Goal: Entertainment & Leisure: Consume media (video, audio)

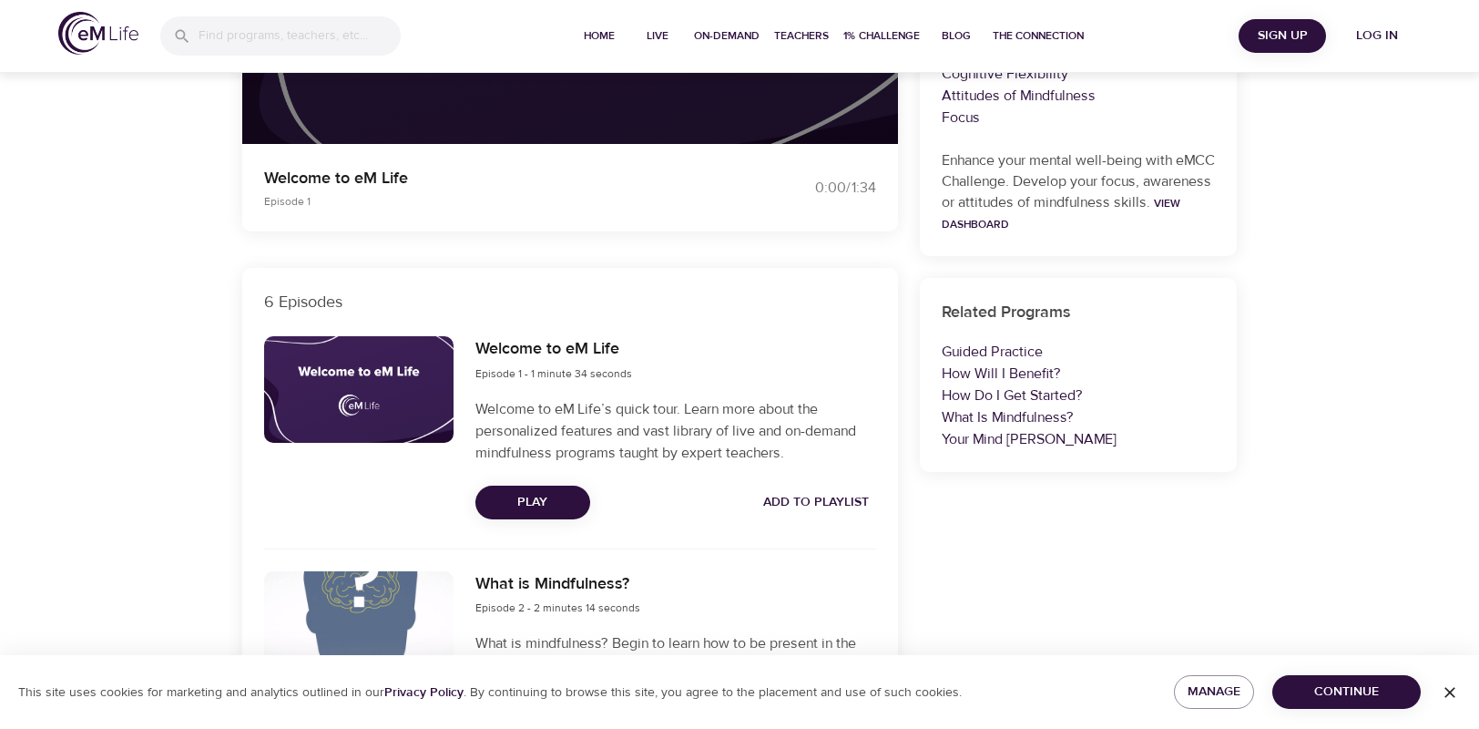
scroll to position [109, 0]
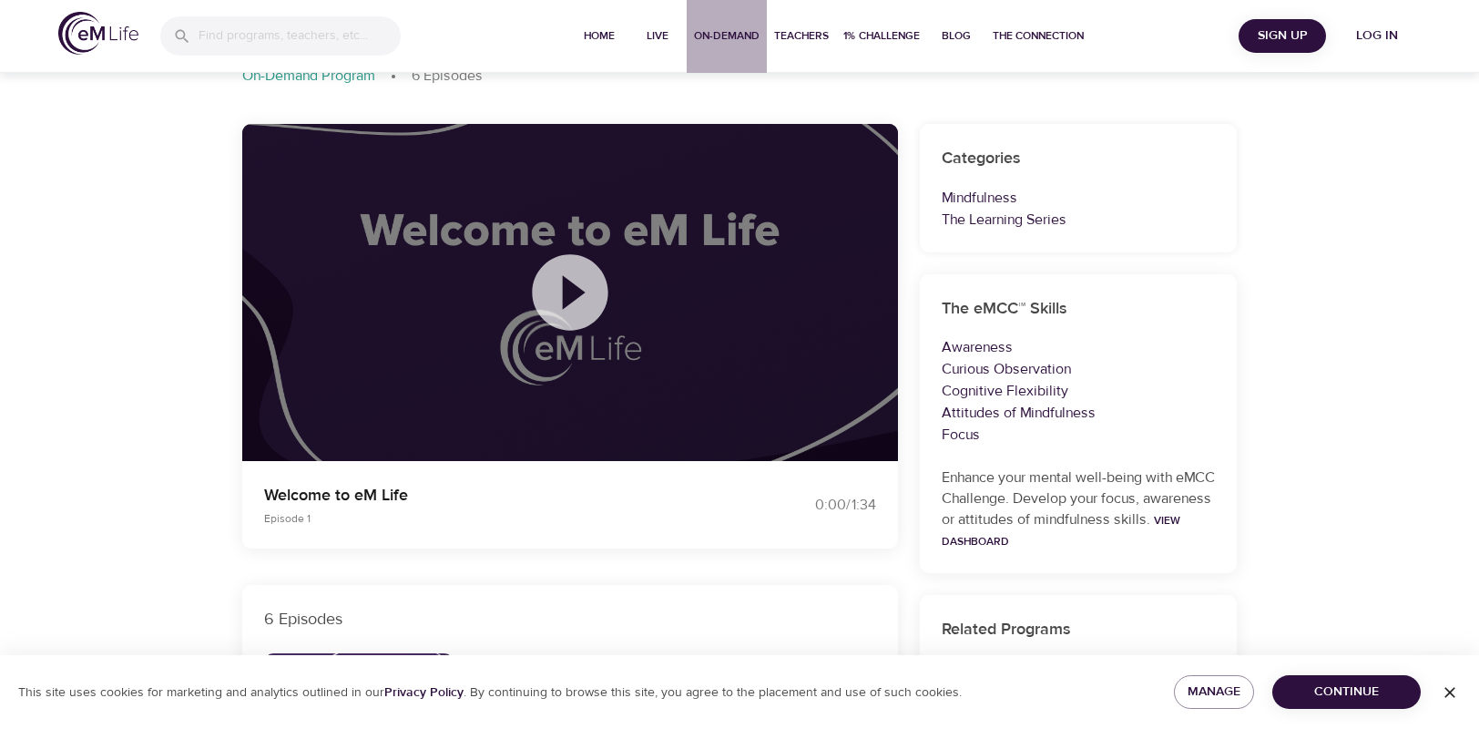
click at [712, 29] on span "On-Demand" at bounding box center [727, 35] width 66 height 19
select select "recent"
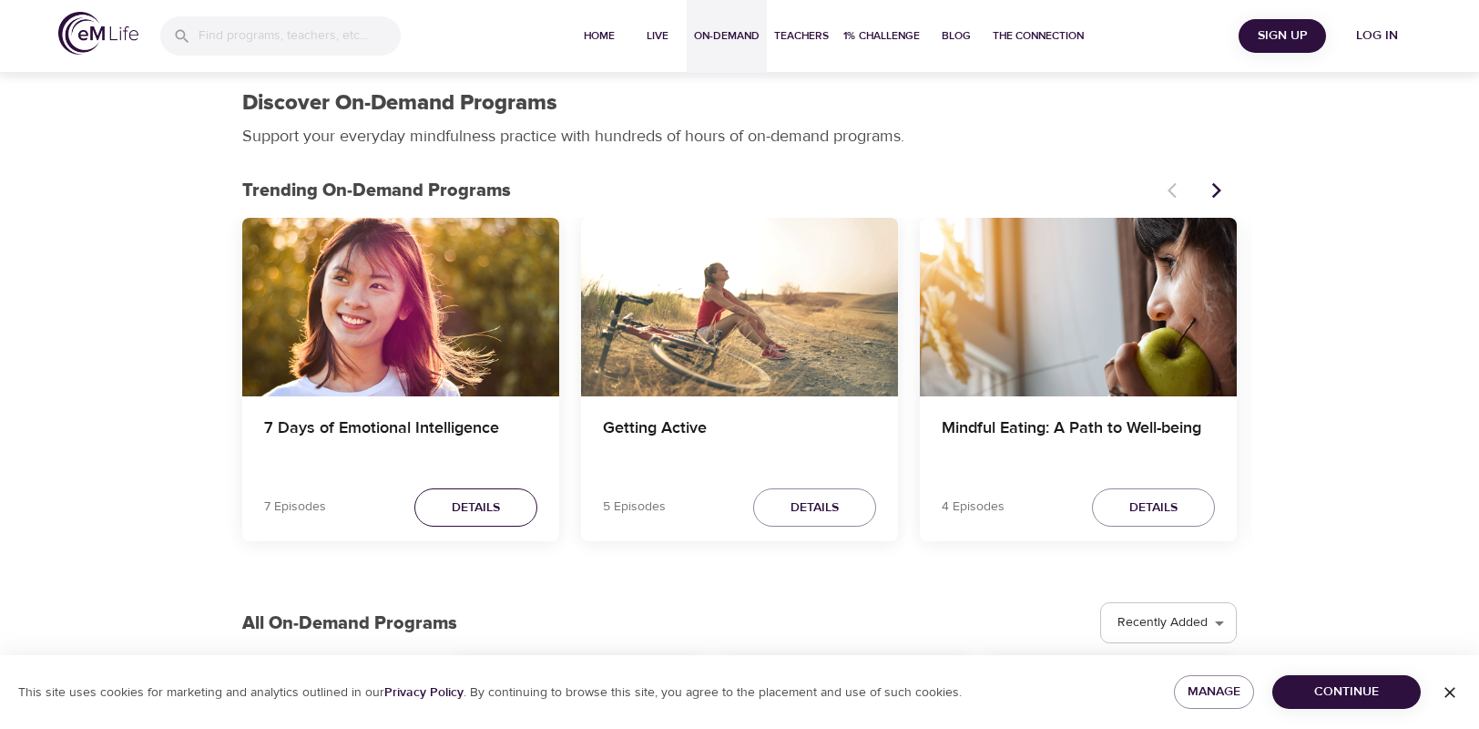
click at [478, 509] on span "Details" at bounding box center [476, 507] width 48 height 23
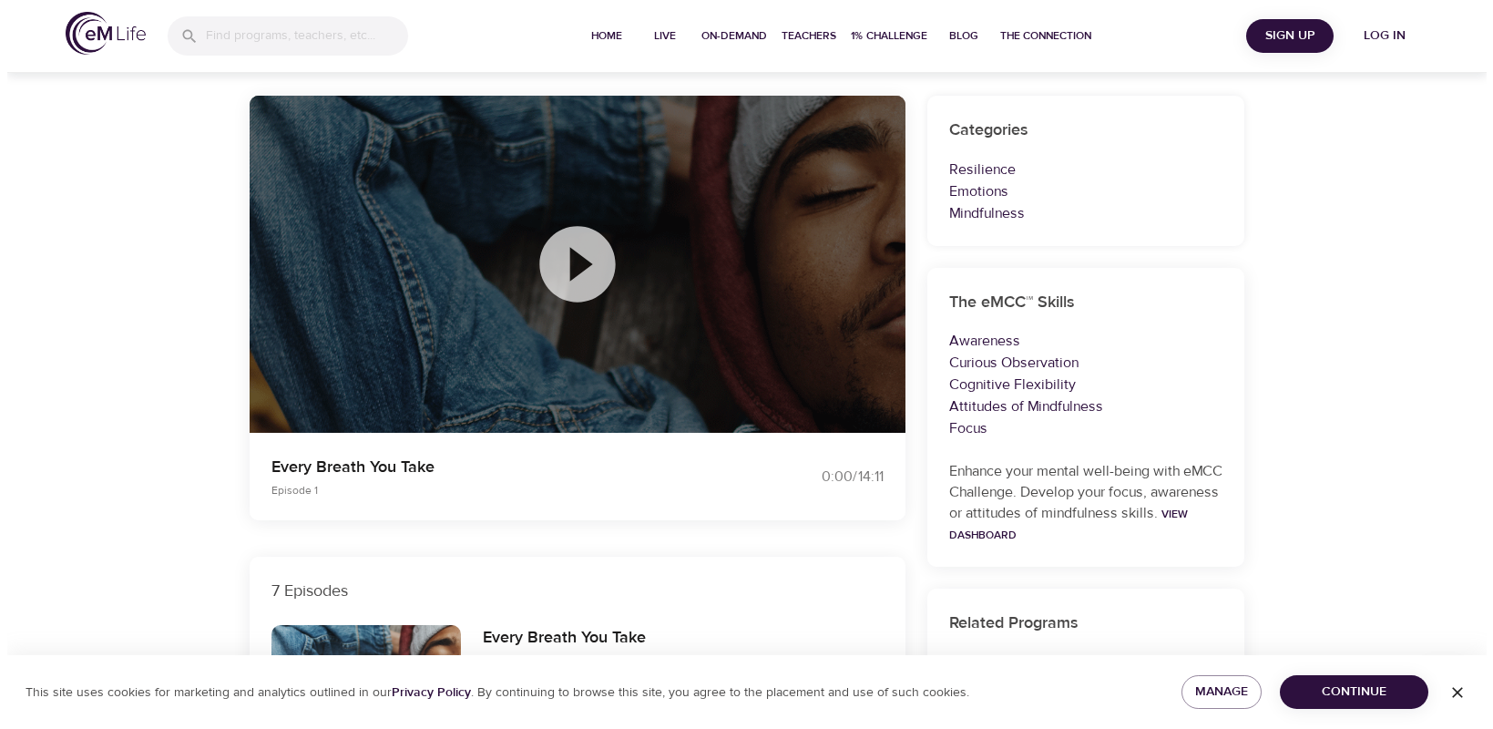
scroll to position [91, 0]
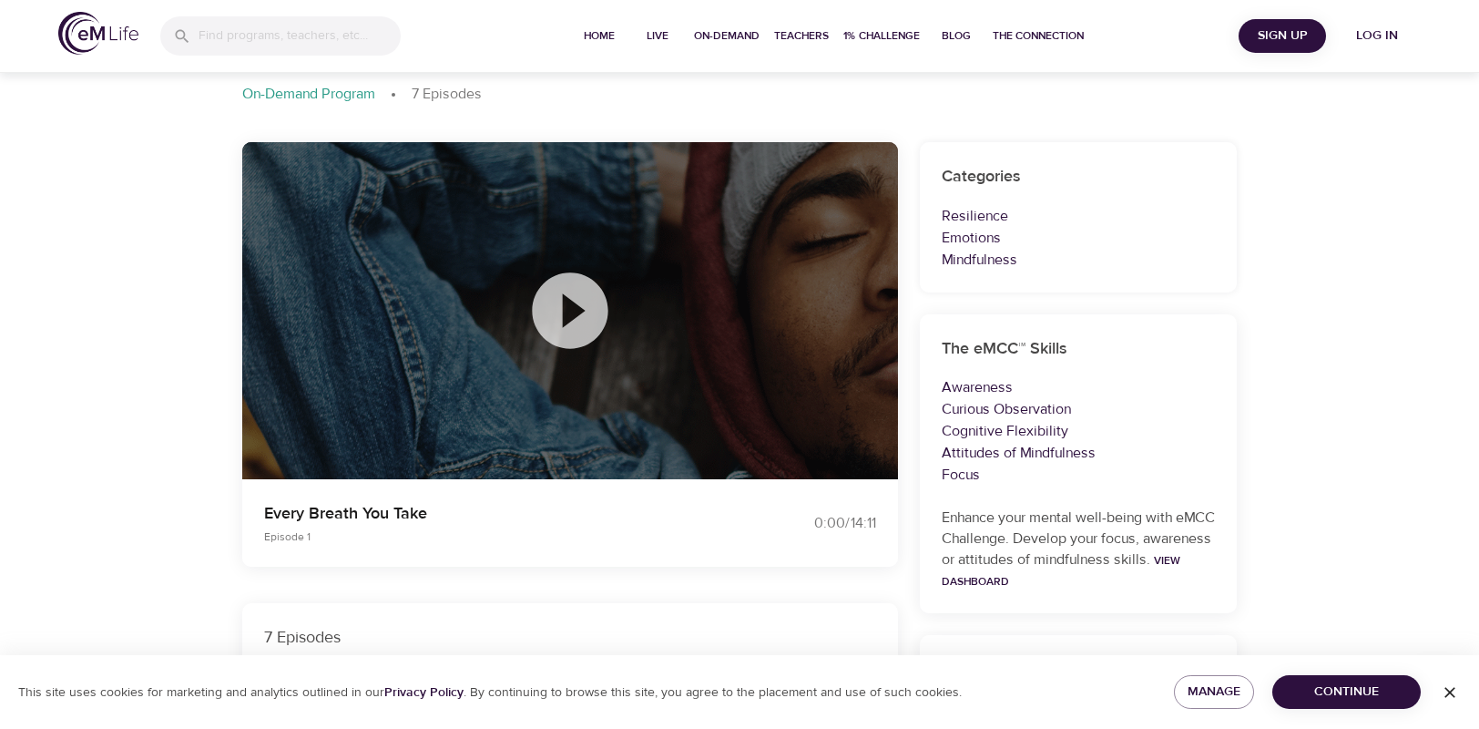
click at [581, 301] on icon at bounding box center [570, 310] width 76 height 76
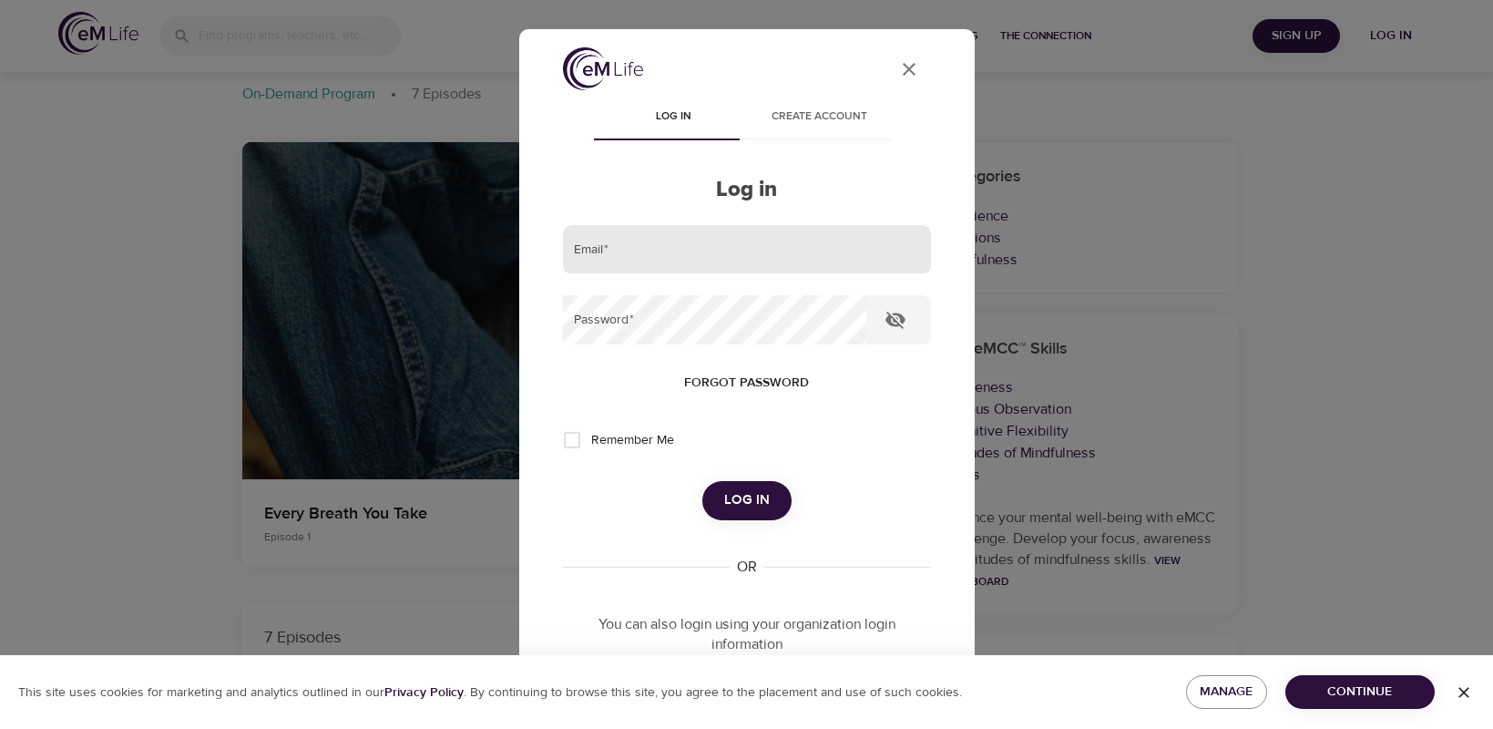
click at [637, 244] on input "email" at bounding box center [747, 249] width 368 height 49
type input "Lbrodzin@gmail.com"
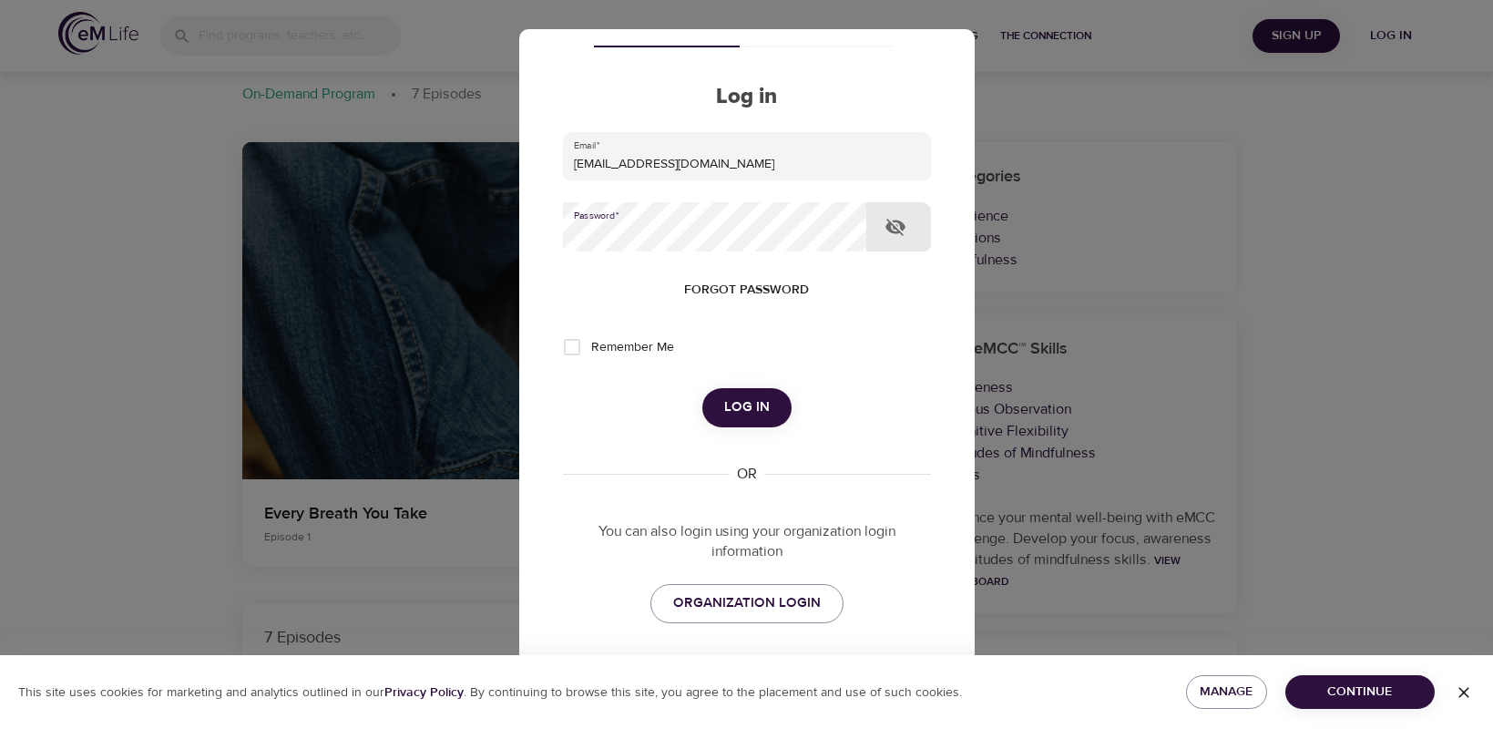
scroll to position [0, 0]
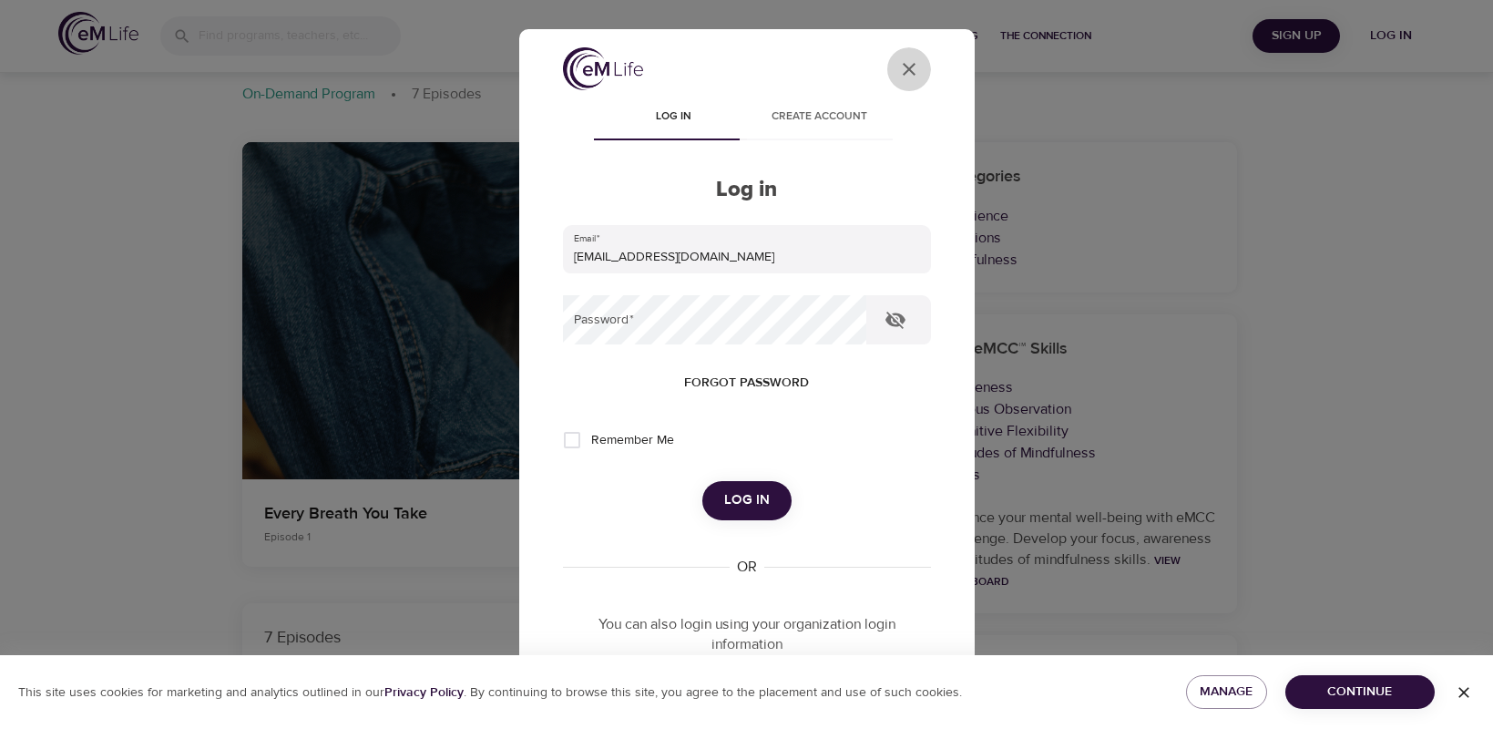
click at [898, 69] on icon "User Profile" at bounding box center [909, 69] width 22 height 22
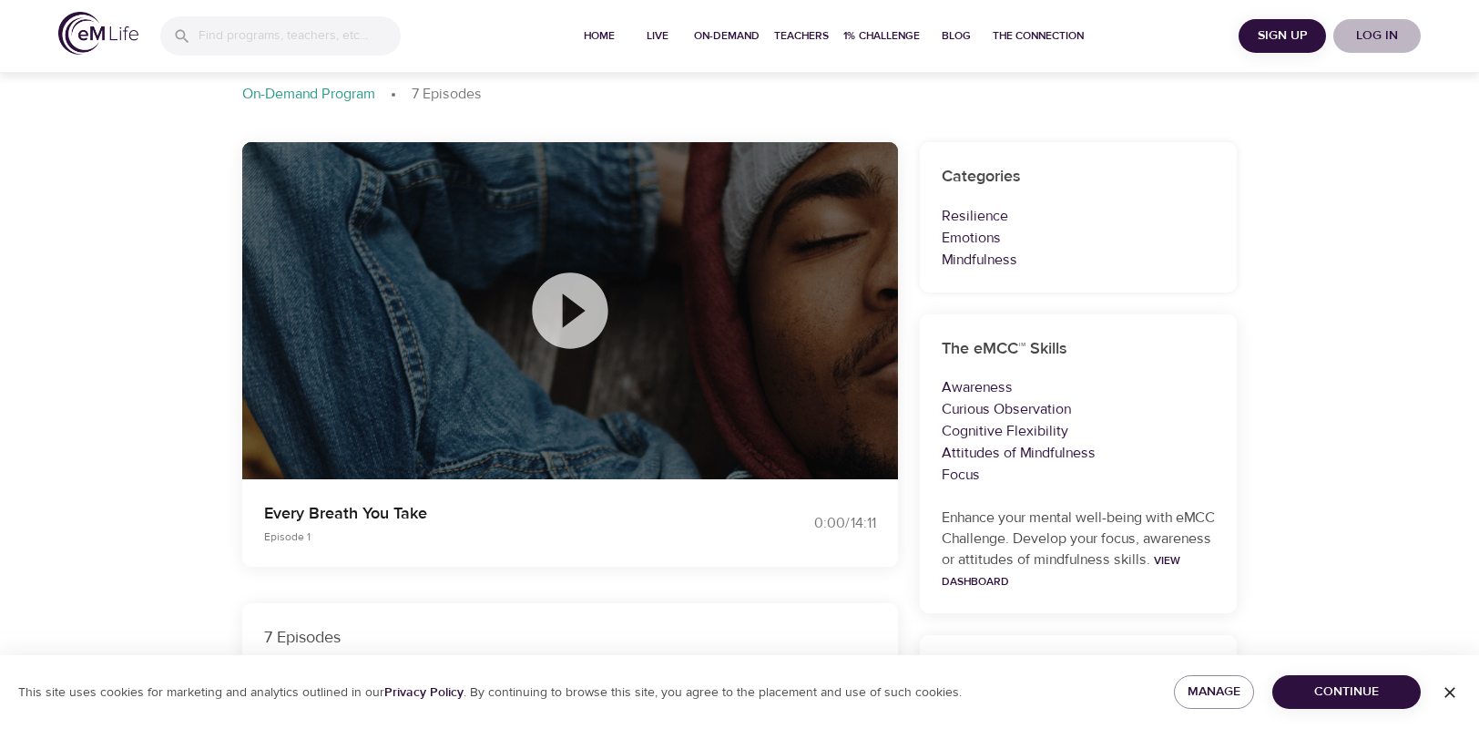
click at [1366, 30] on span "Log in" at bounding box center [1377, 36] width 73 height 23
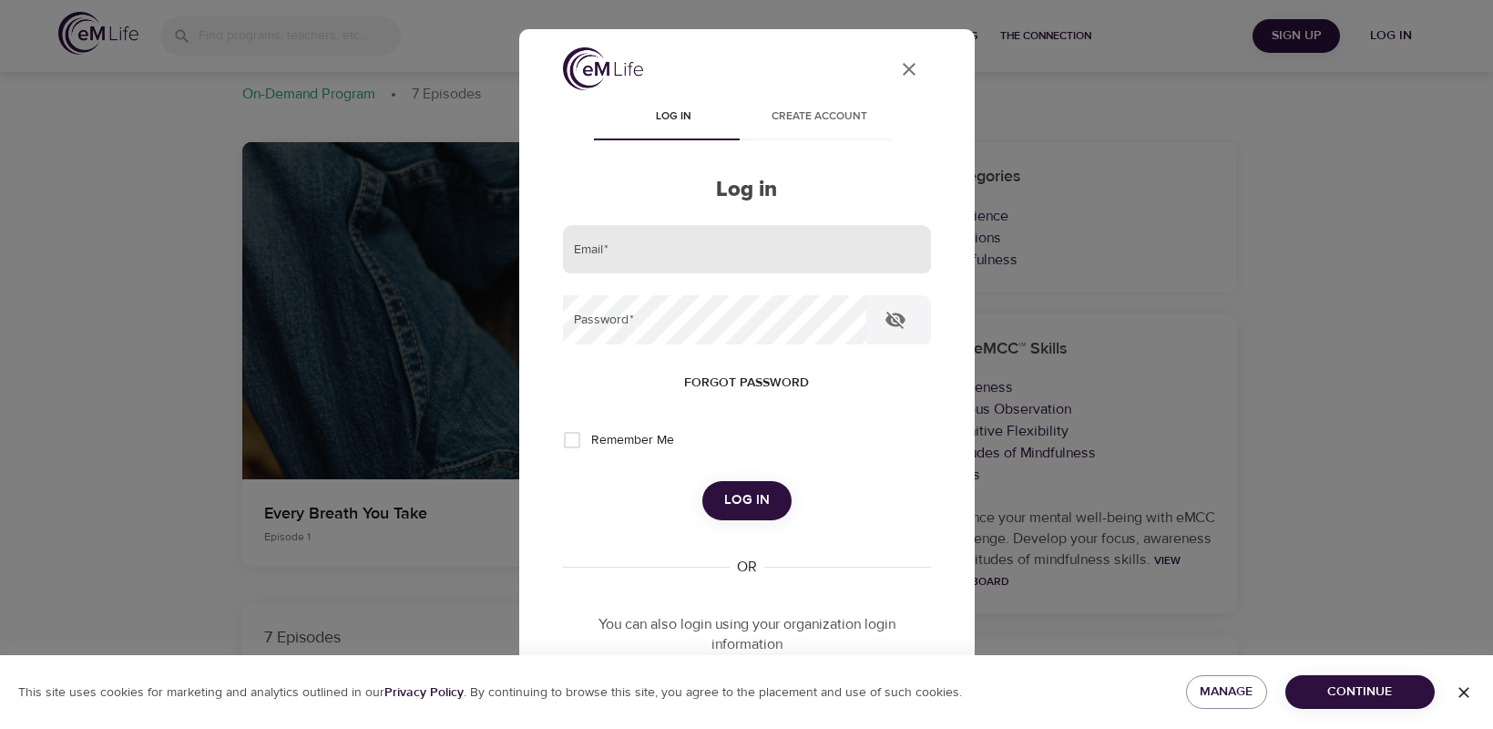
click at [678, 246] on input "email" at bounding box center [747, 249] width 368 height 49
type input "Lbrodzin@gmail.com"
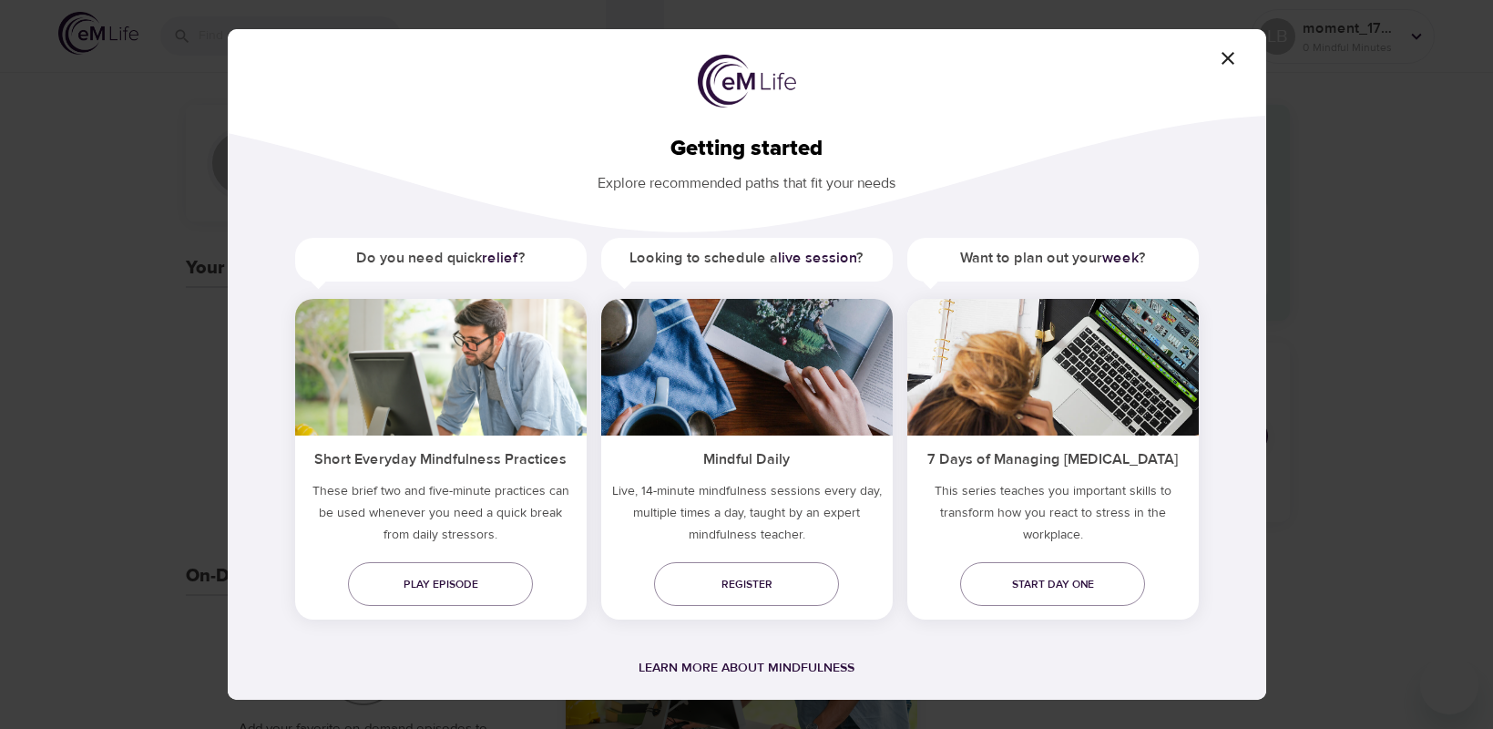
click at [1223, 45] on div "Getting started Explore recommended paths that fit your needs Do you need quick…" at bounding box center [747, 364] width 1038 height 670
click at [1231, 53] on icon "button" at bounding box center [1228, 58] width 22 height 22
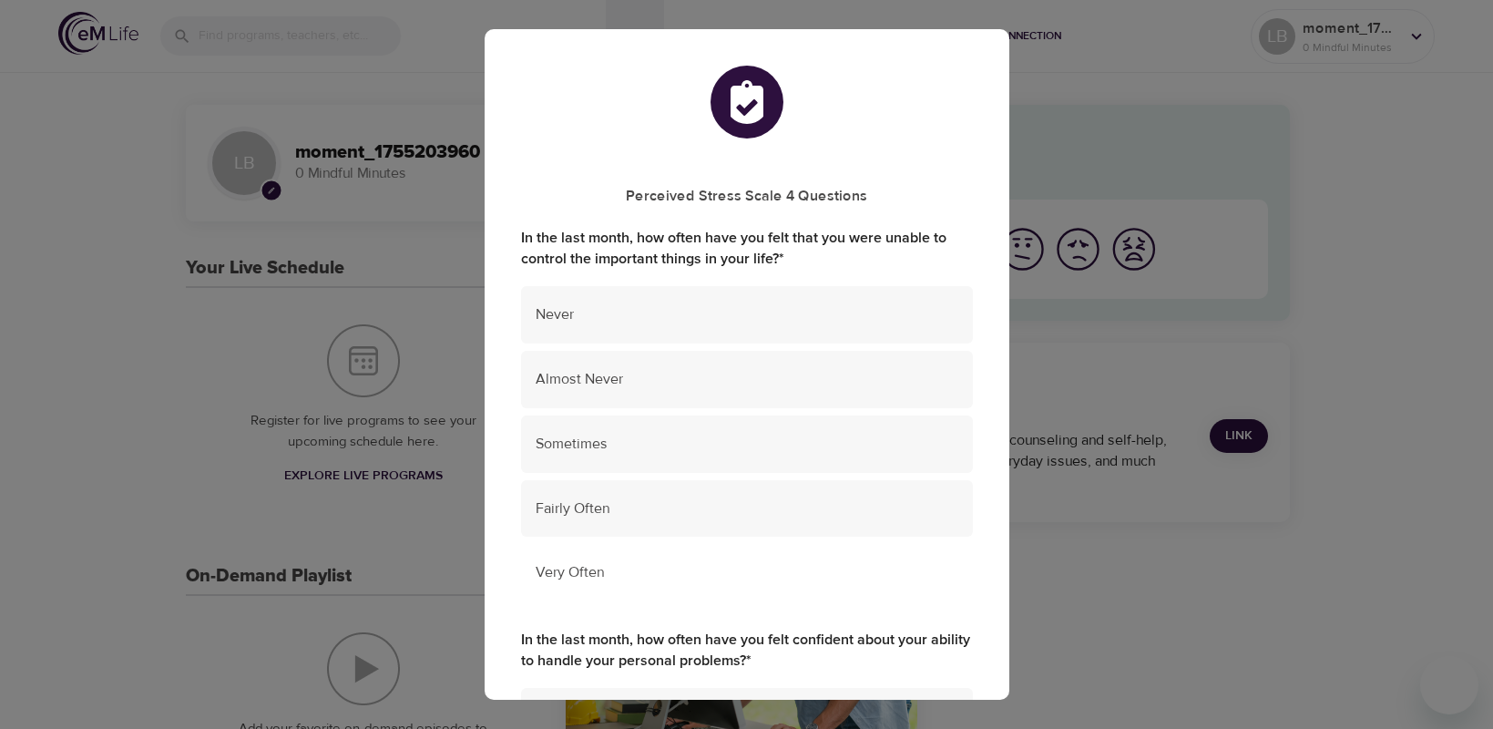
click at [873, 571] on span "Very Often" at bounding box center [747, 572] width 423 height 21
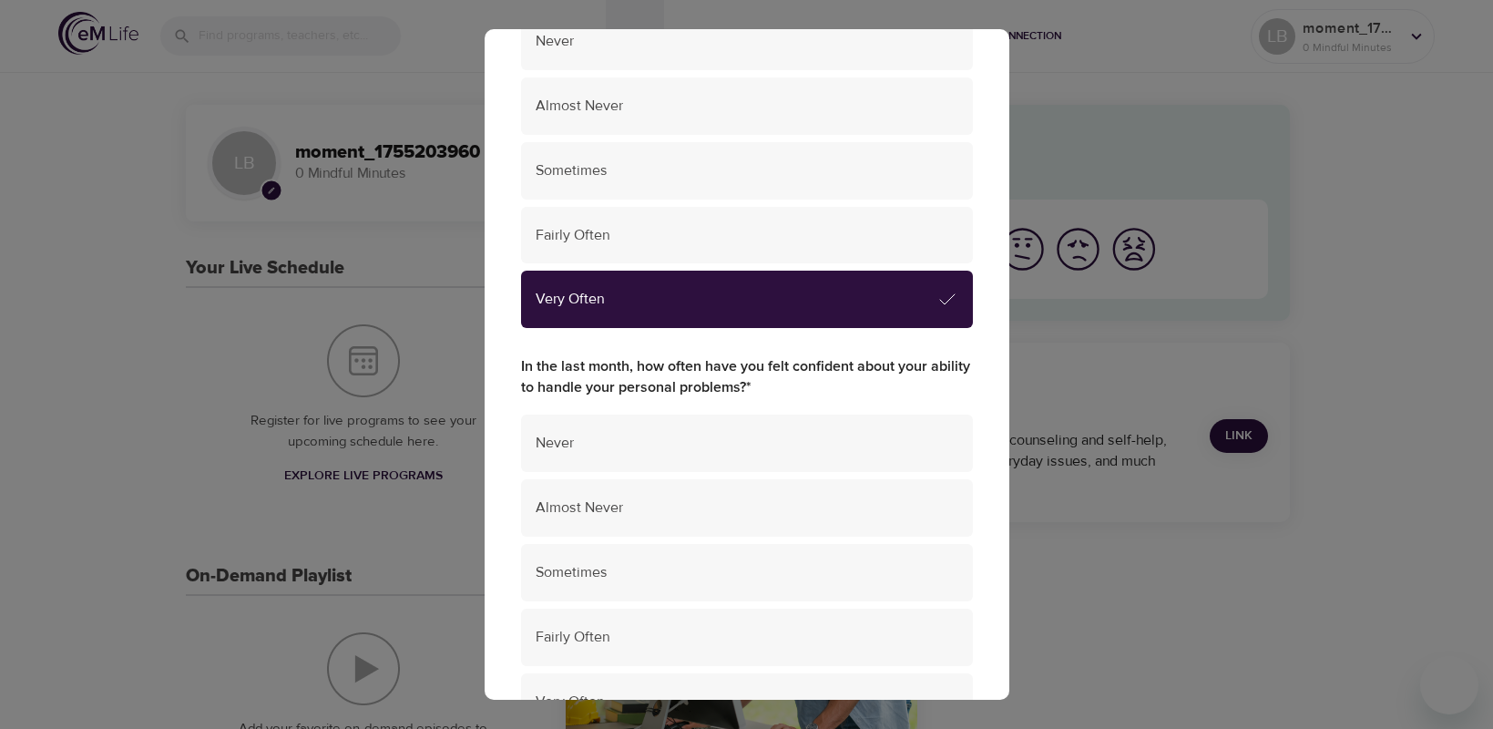
scroll to position [364, 0]
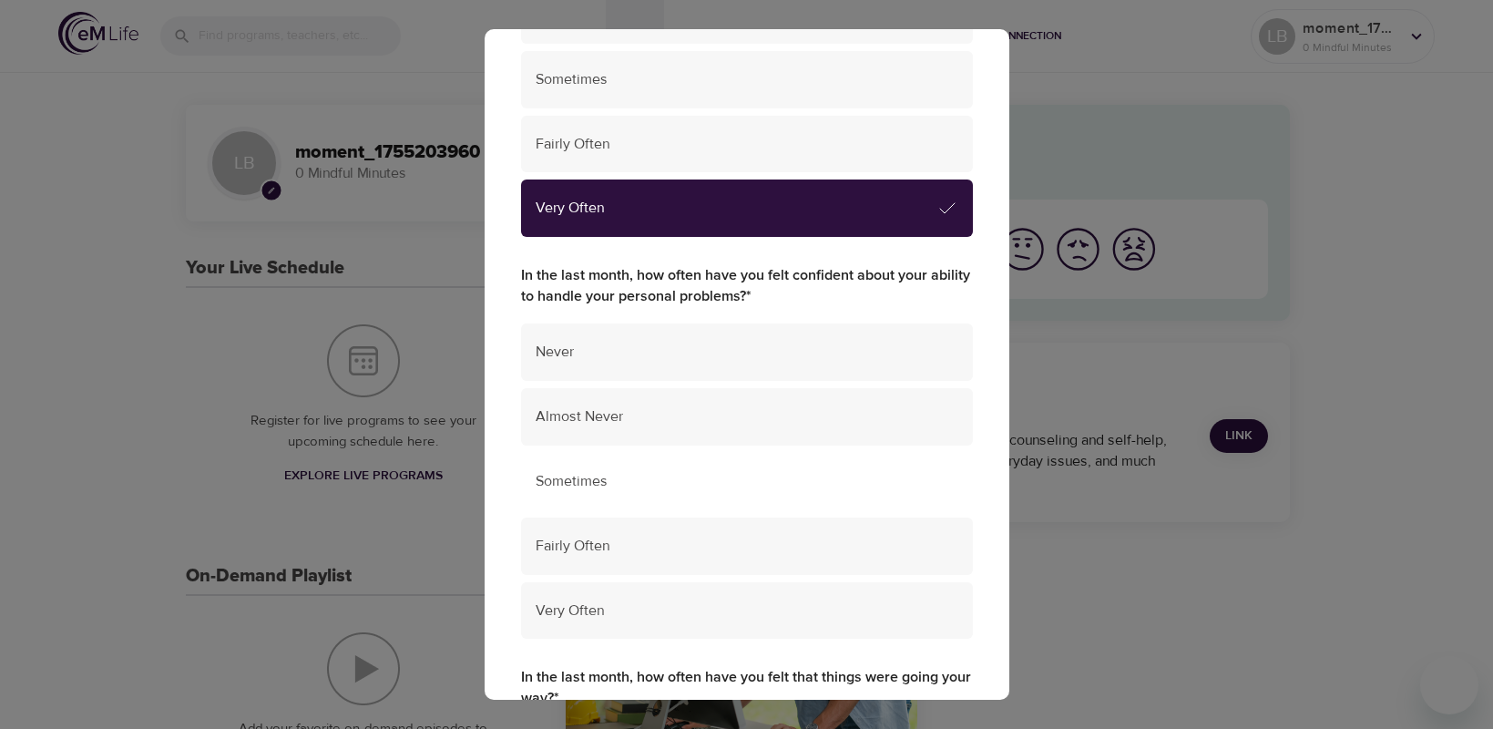
click at [890, 497] on div "Sometimes" at bounding box center [747, 481] width 452 height 57
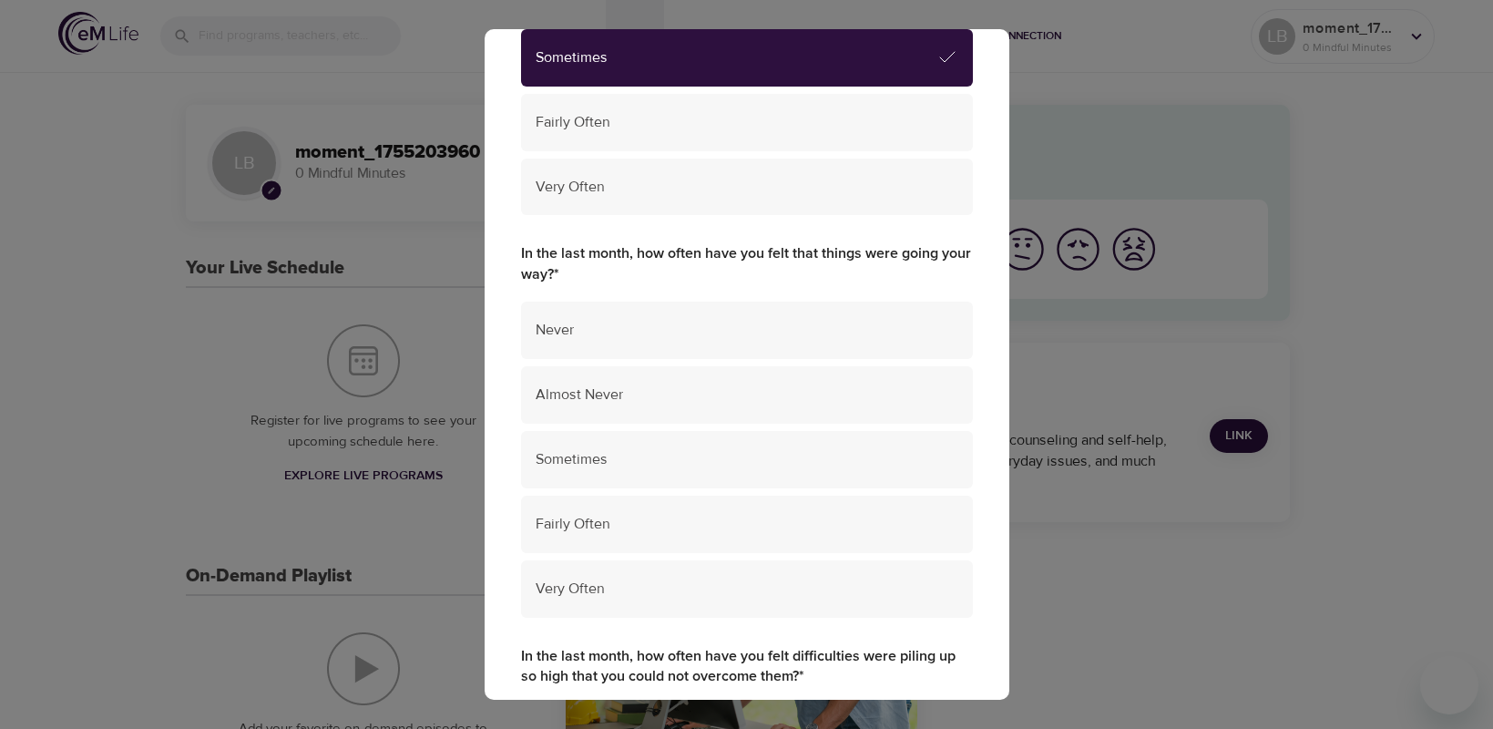
scroll to position [820, 0]
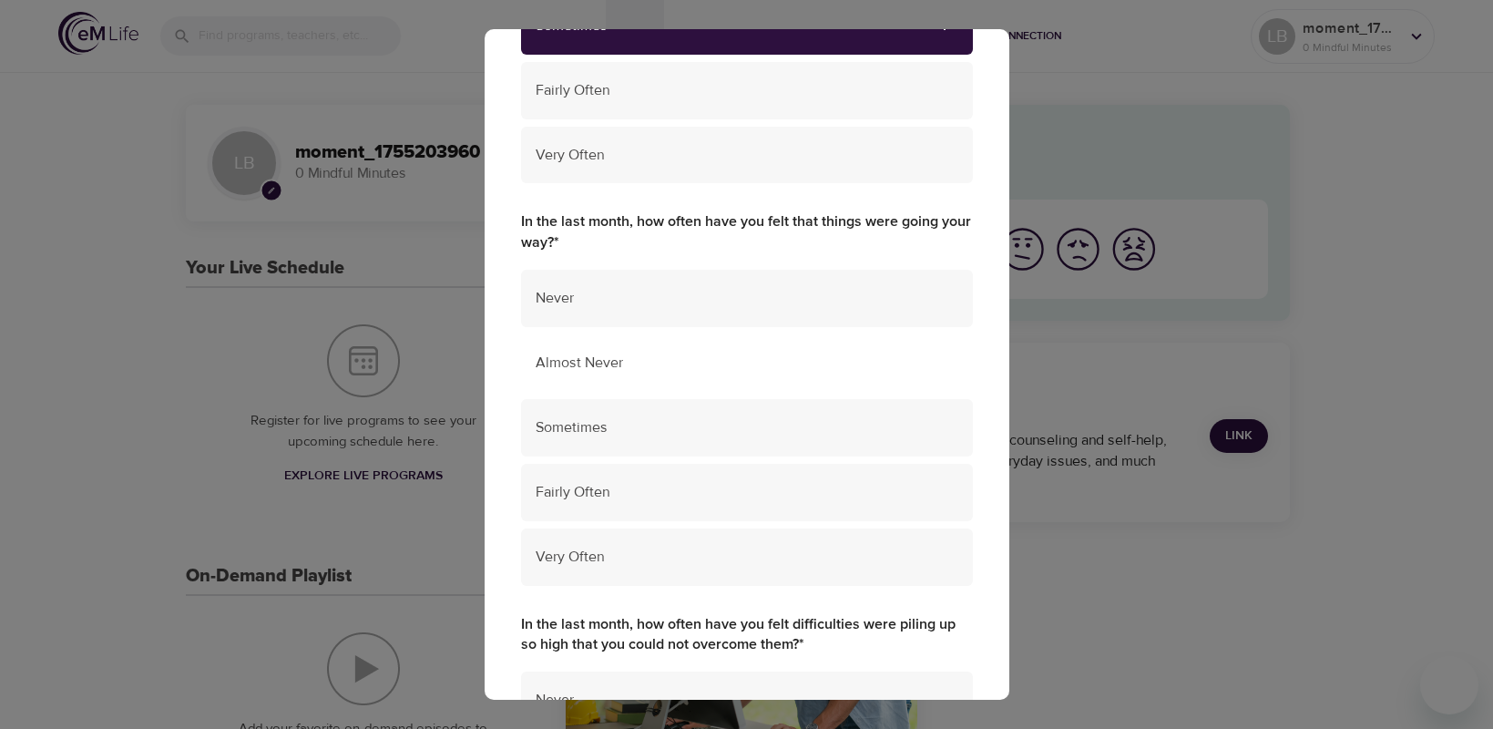
click at [803, 364] on span "Almost Never" at bounding box center [747, 363] width 423 height 21
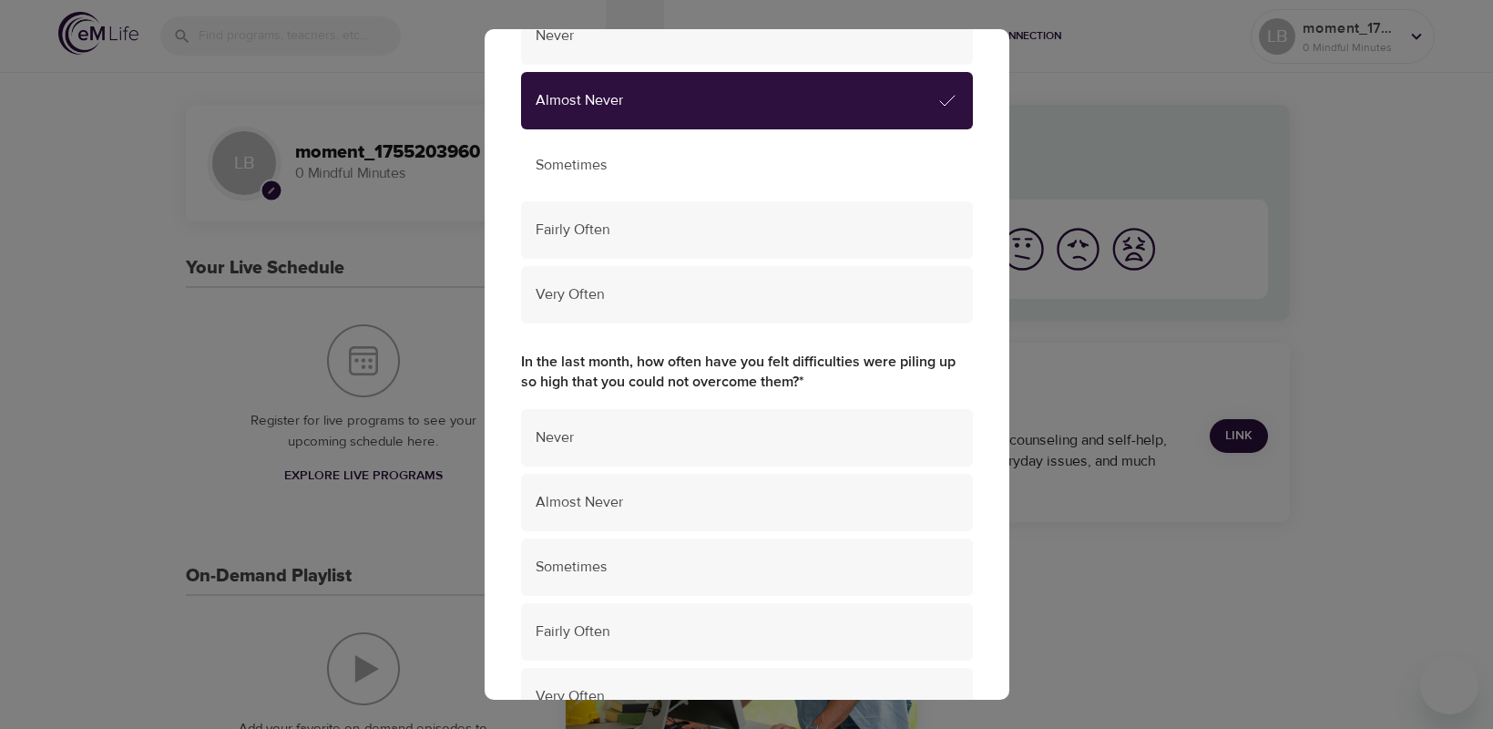
scroll to position [1184, 0]
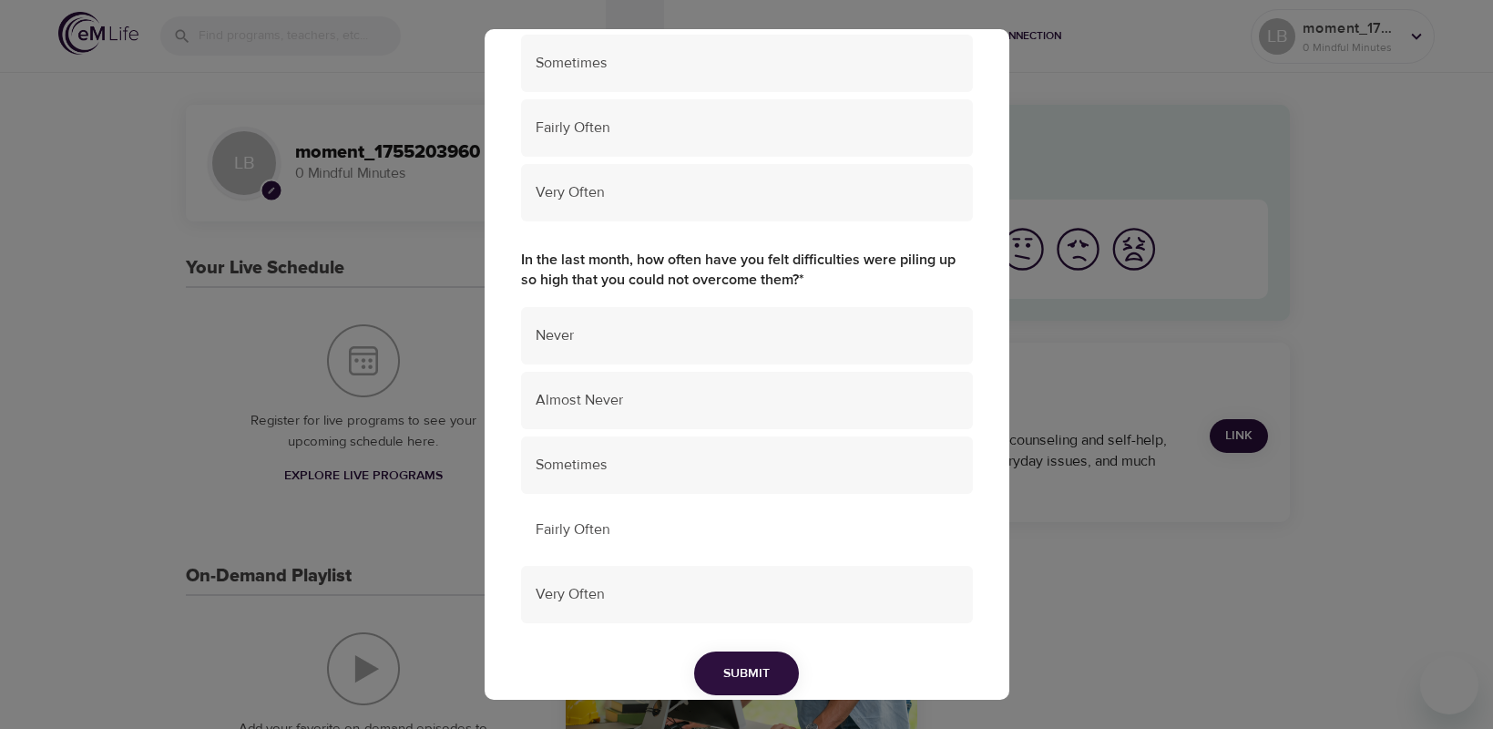
click at [857, 535] on span "Fairly Often" at bounding box center [747, 529] width 423 height 21
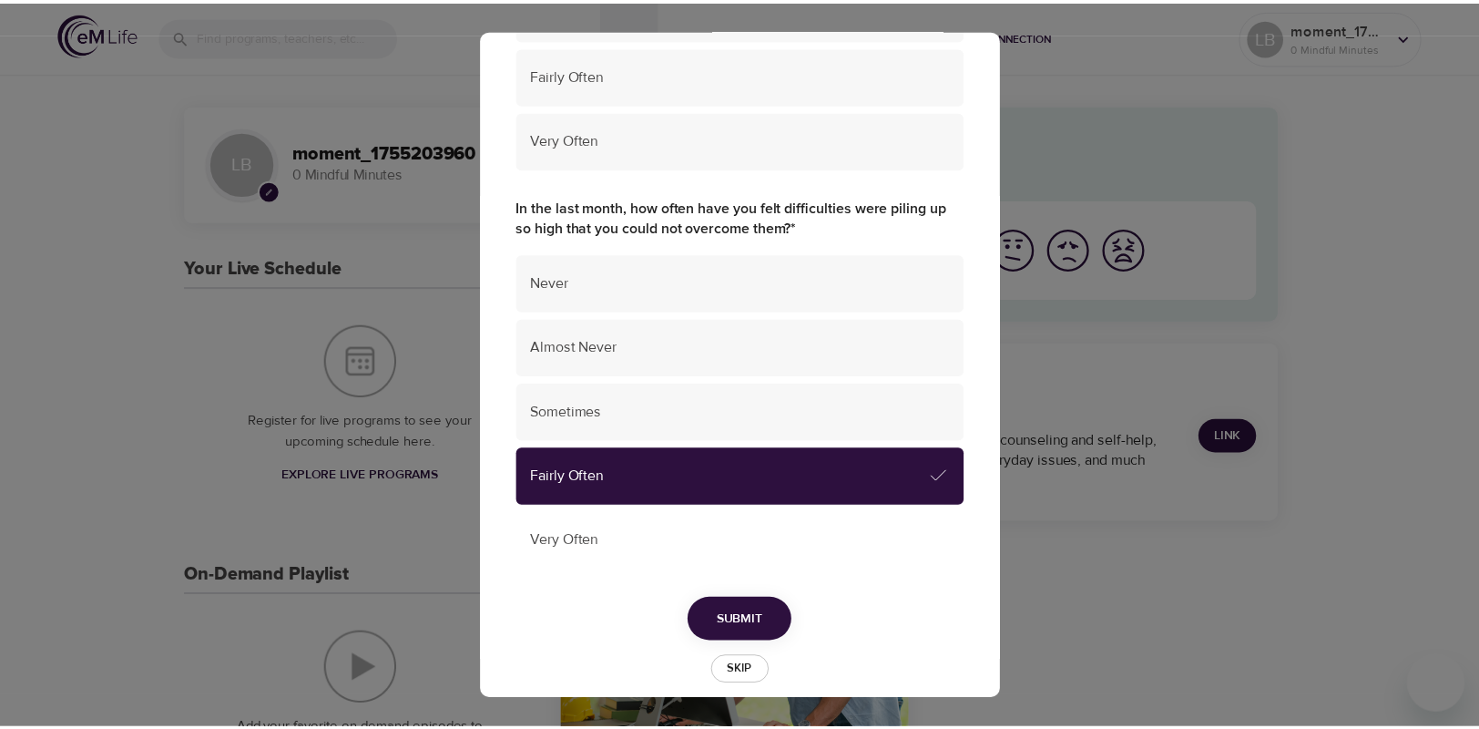
scroll to position [1259, 0]
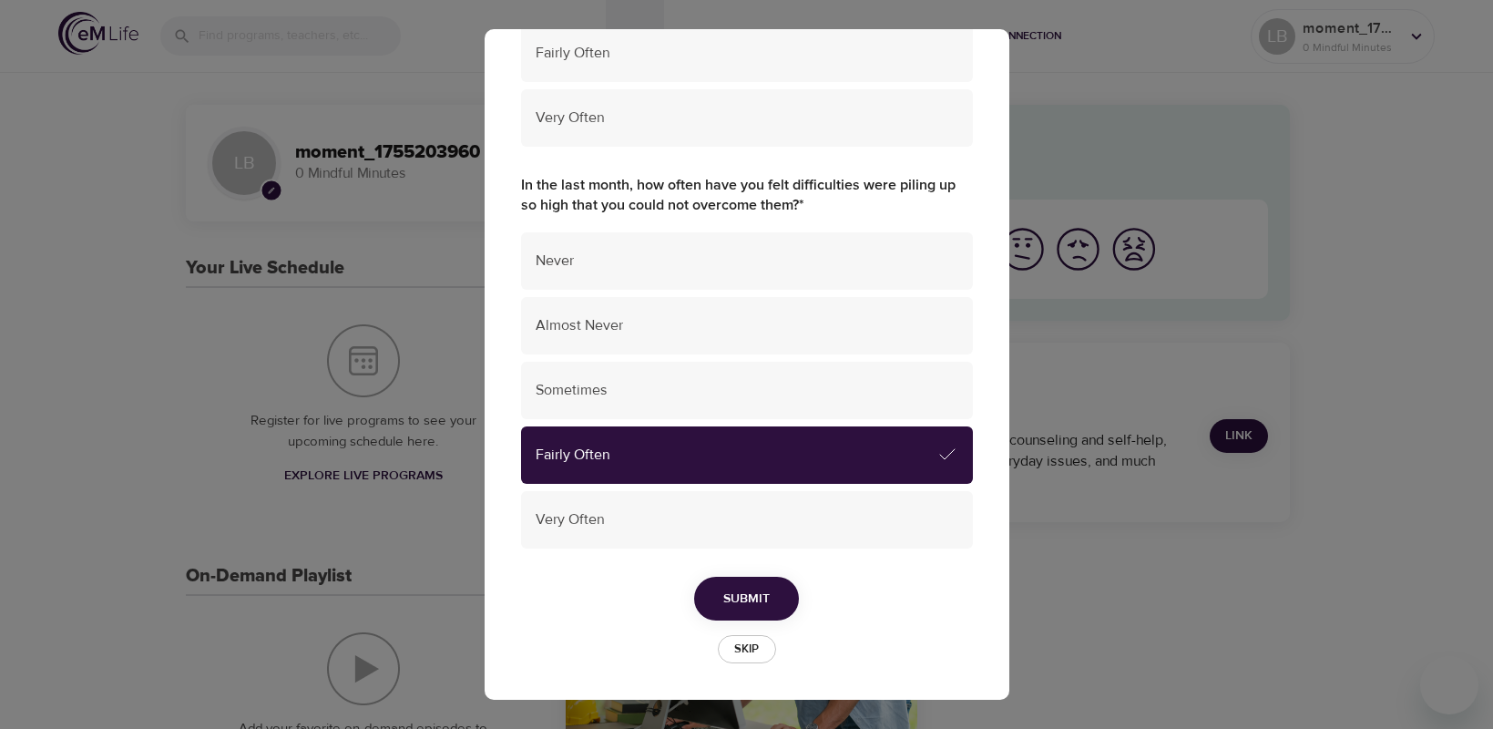
click at [735, 590] on span "Submit" at bounding box center [746, 599] width 46 height 23
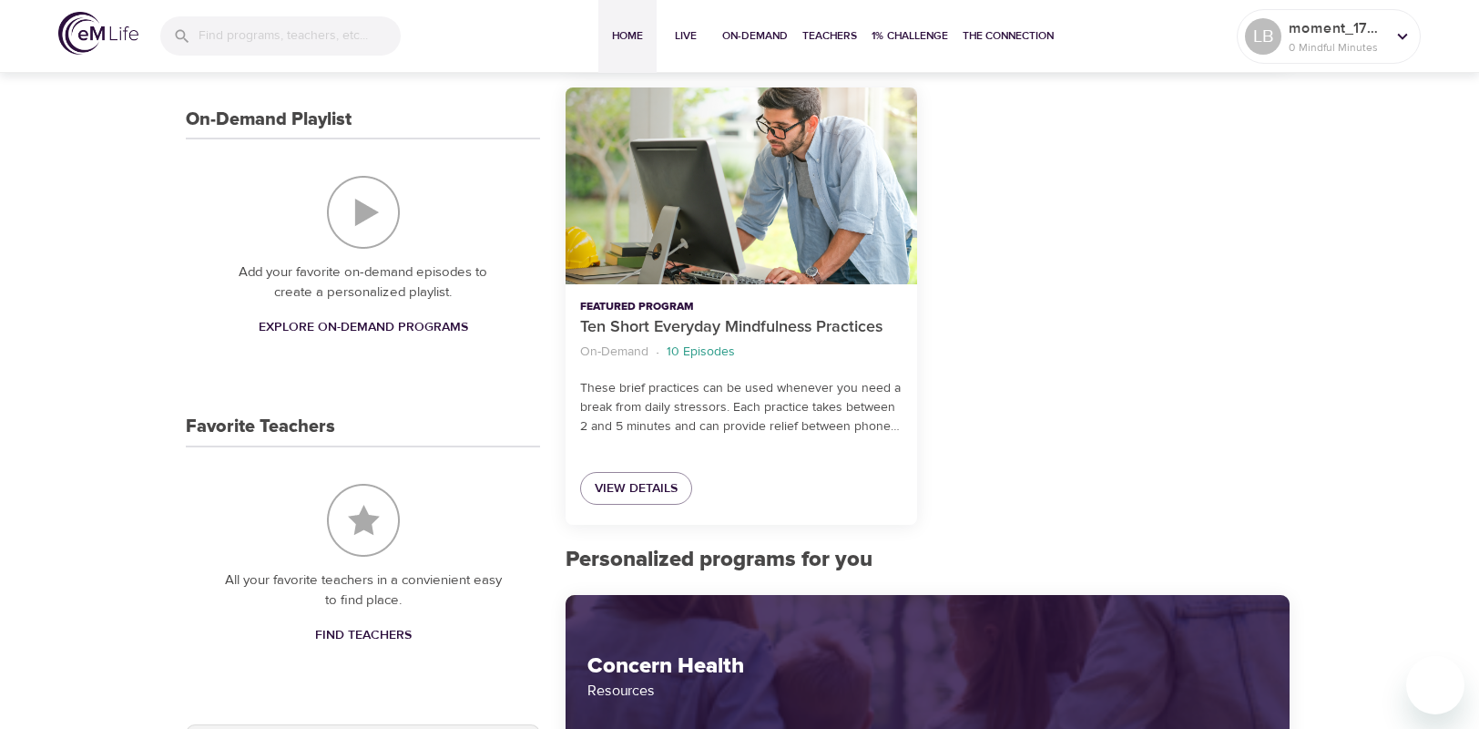
scroll to position [0, 0]
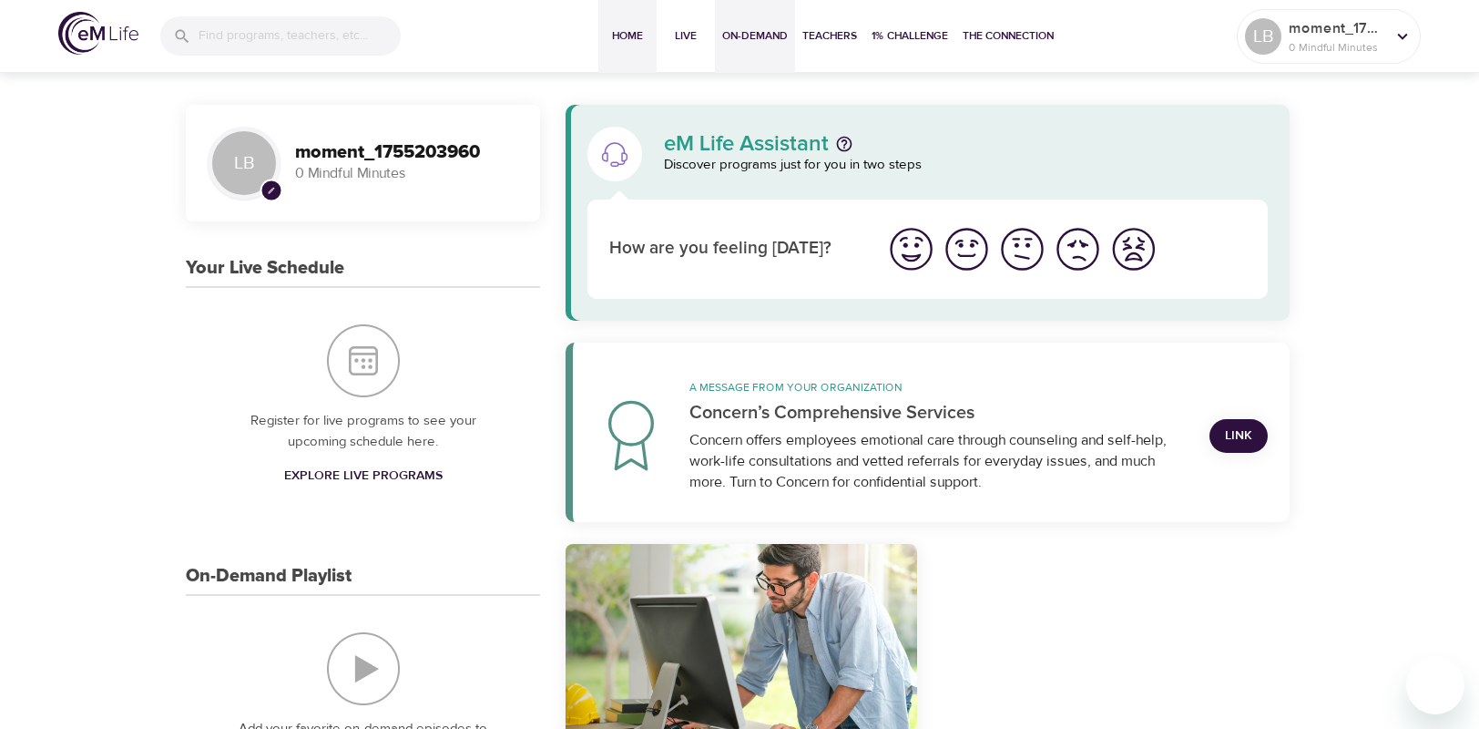
click at [751, 39] on span "On-Demand" at bounding box center [755, 35] width 66 height 19
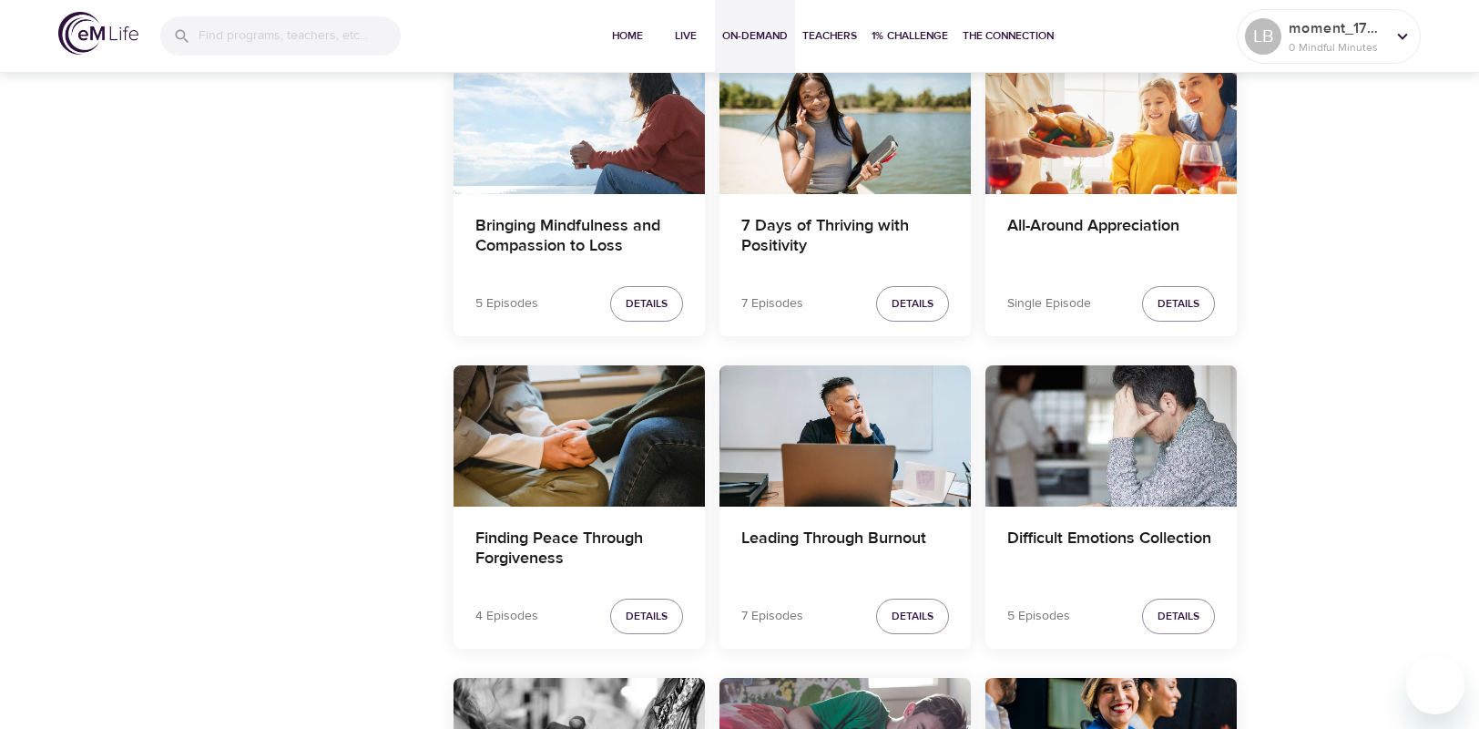
scroll to position [1275, 0]
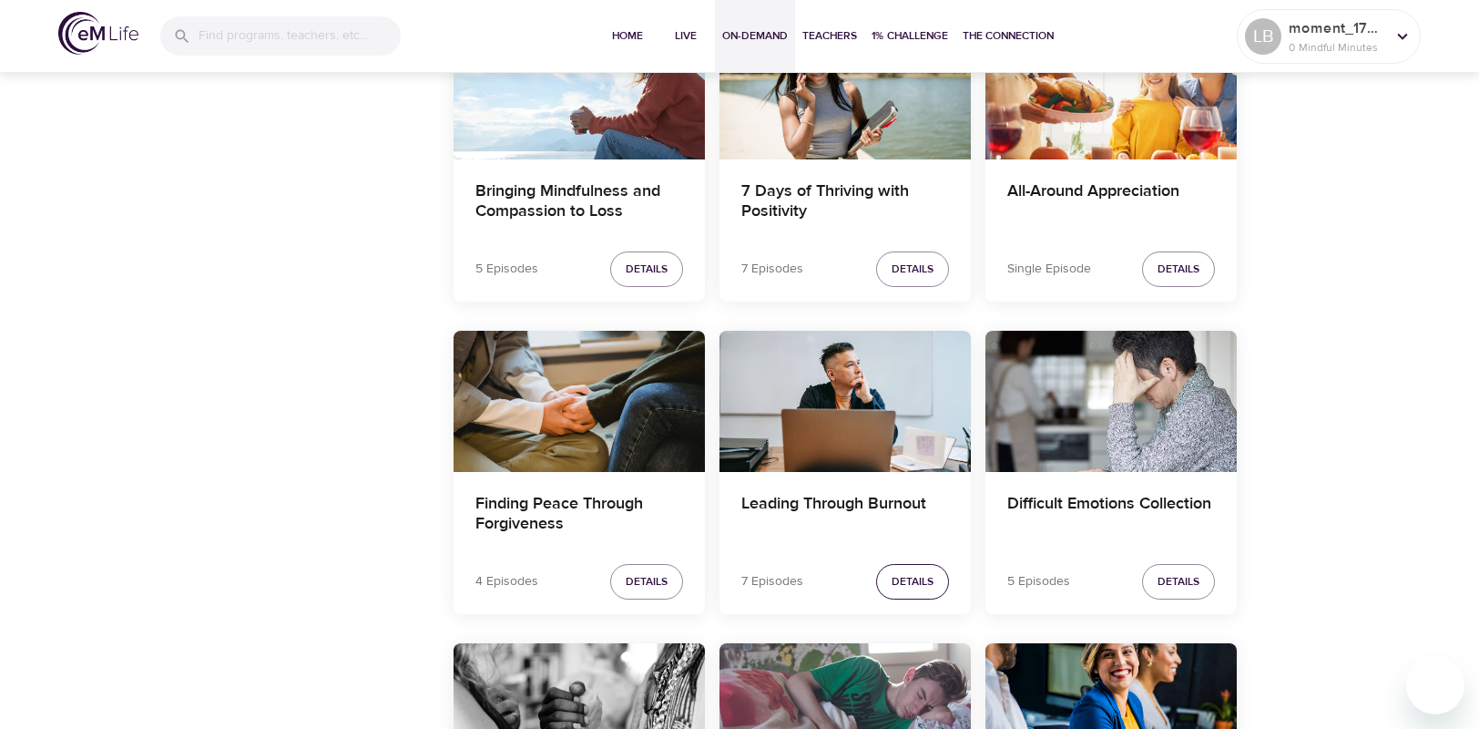
click at [924, 585] on span "Details" at bounding box center [913, 581] width 42 height 19
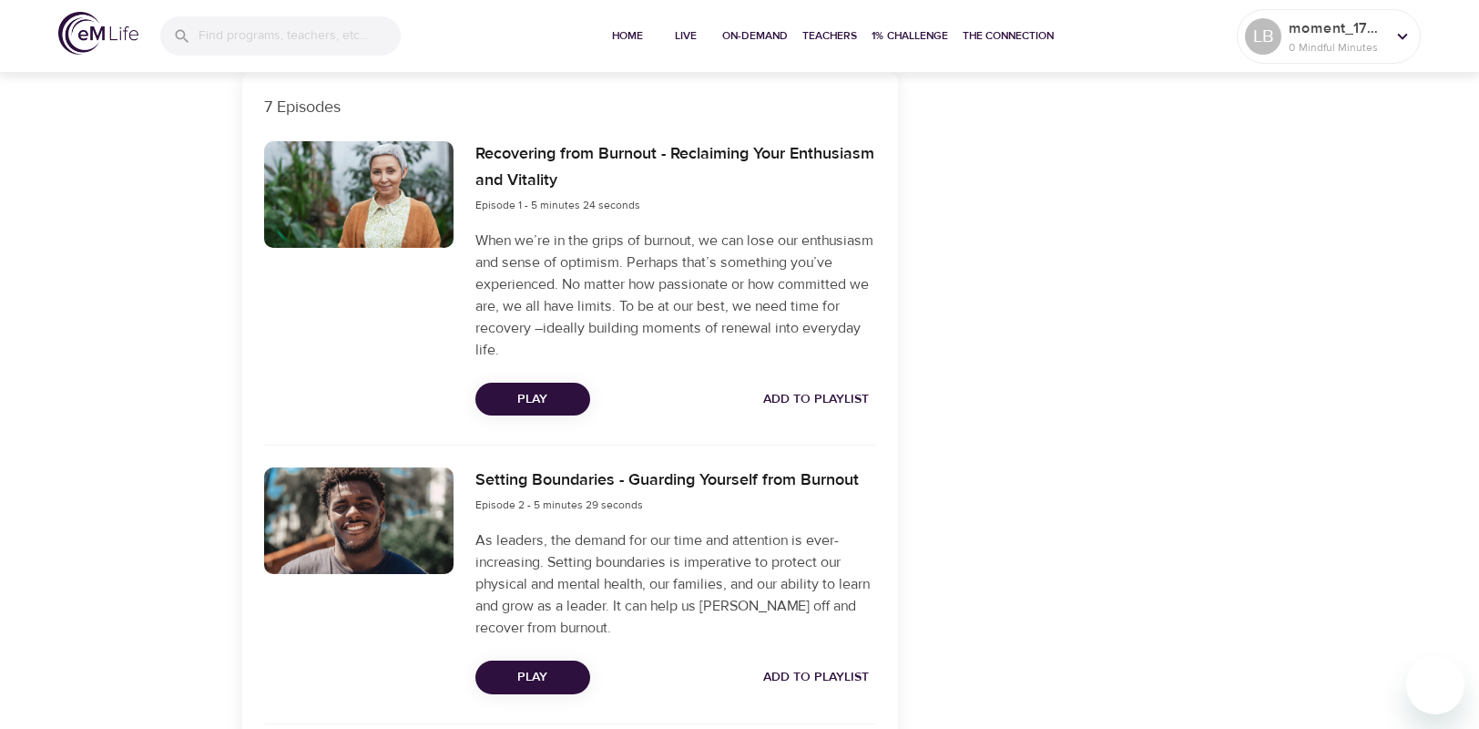
scroll to position [569, 0]
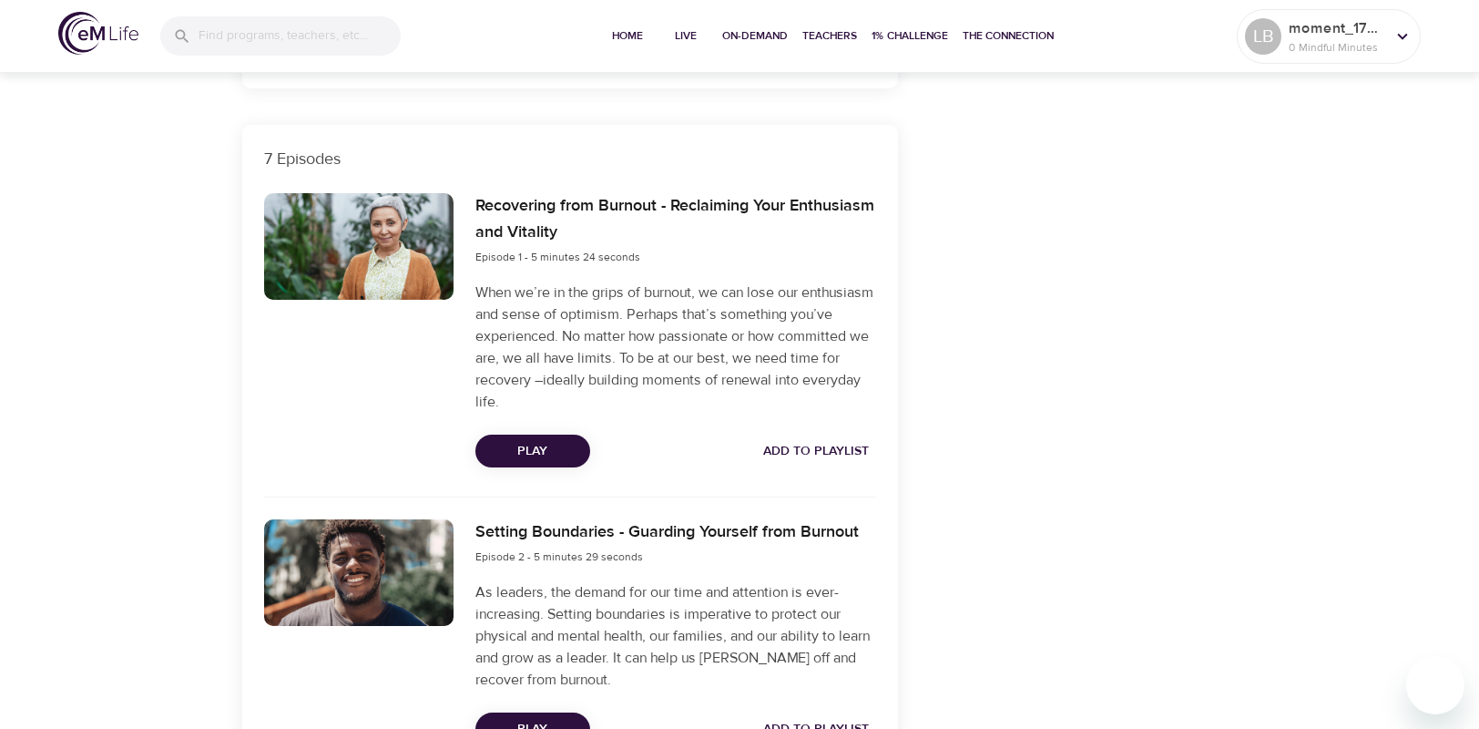
click at [535, 450] on span "Play" at bounding box center [533, 451] width 86 height 23
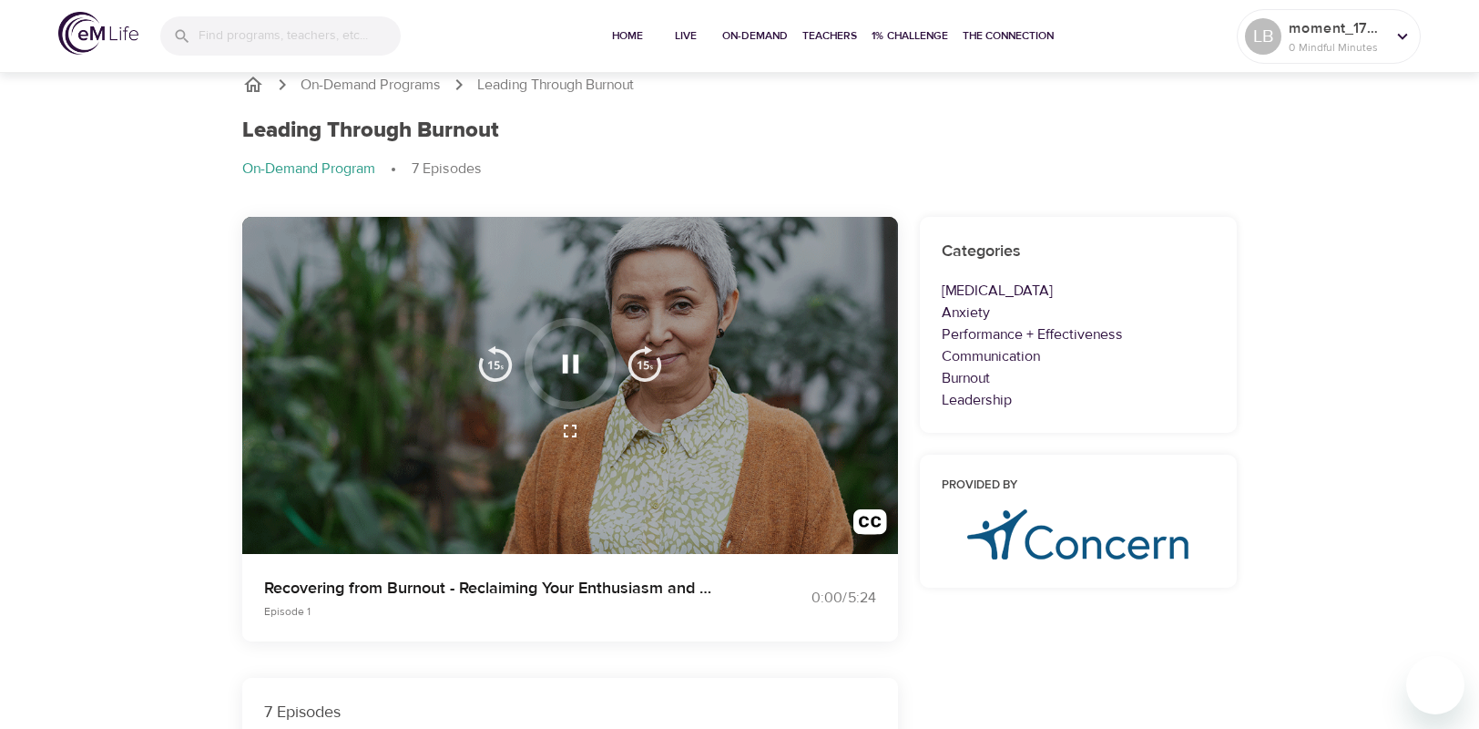
scroll to position [0, 0]
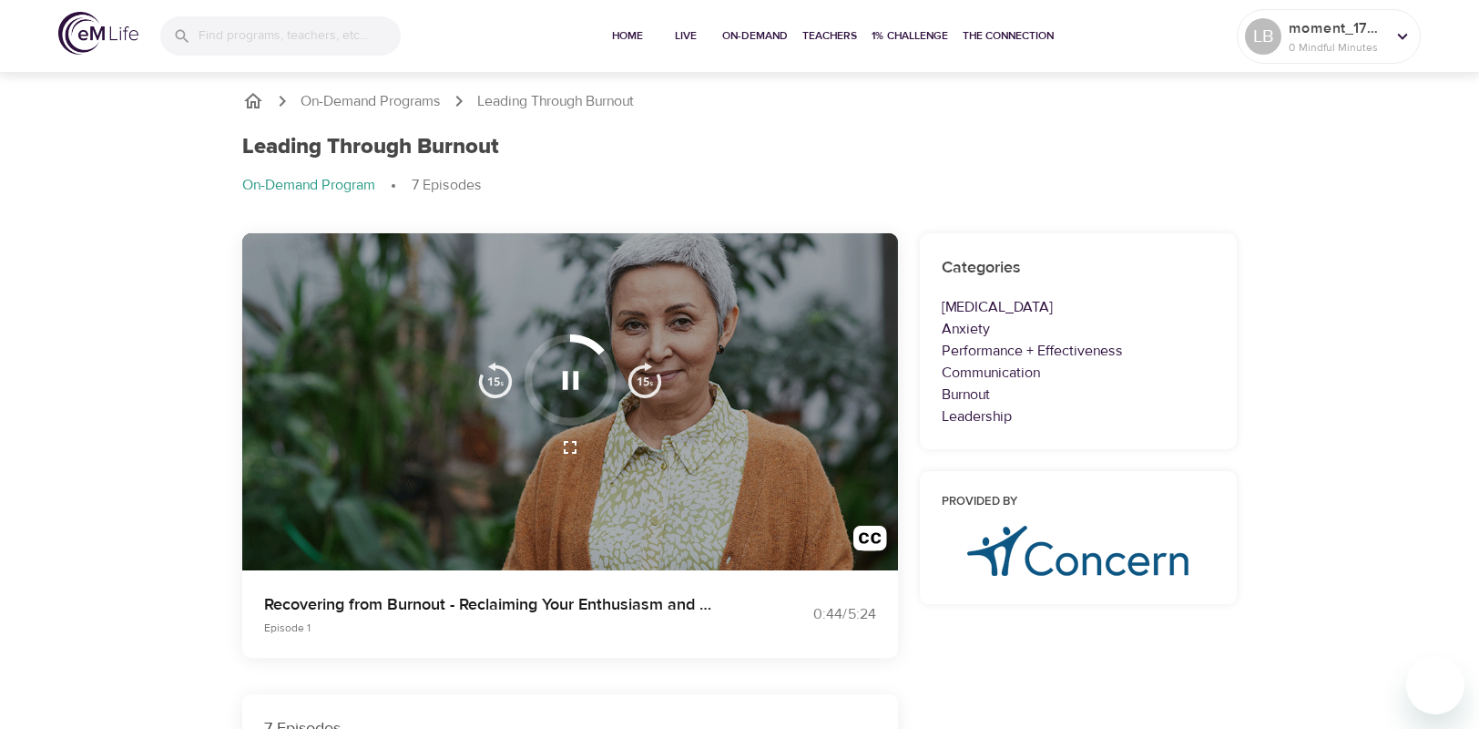
click at [596, 365] on div at bounding box center [570, 379] width 91 height 91
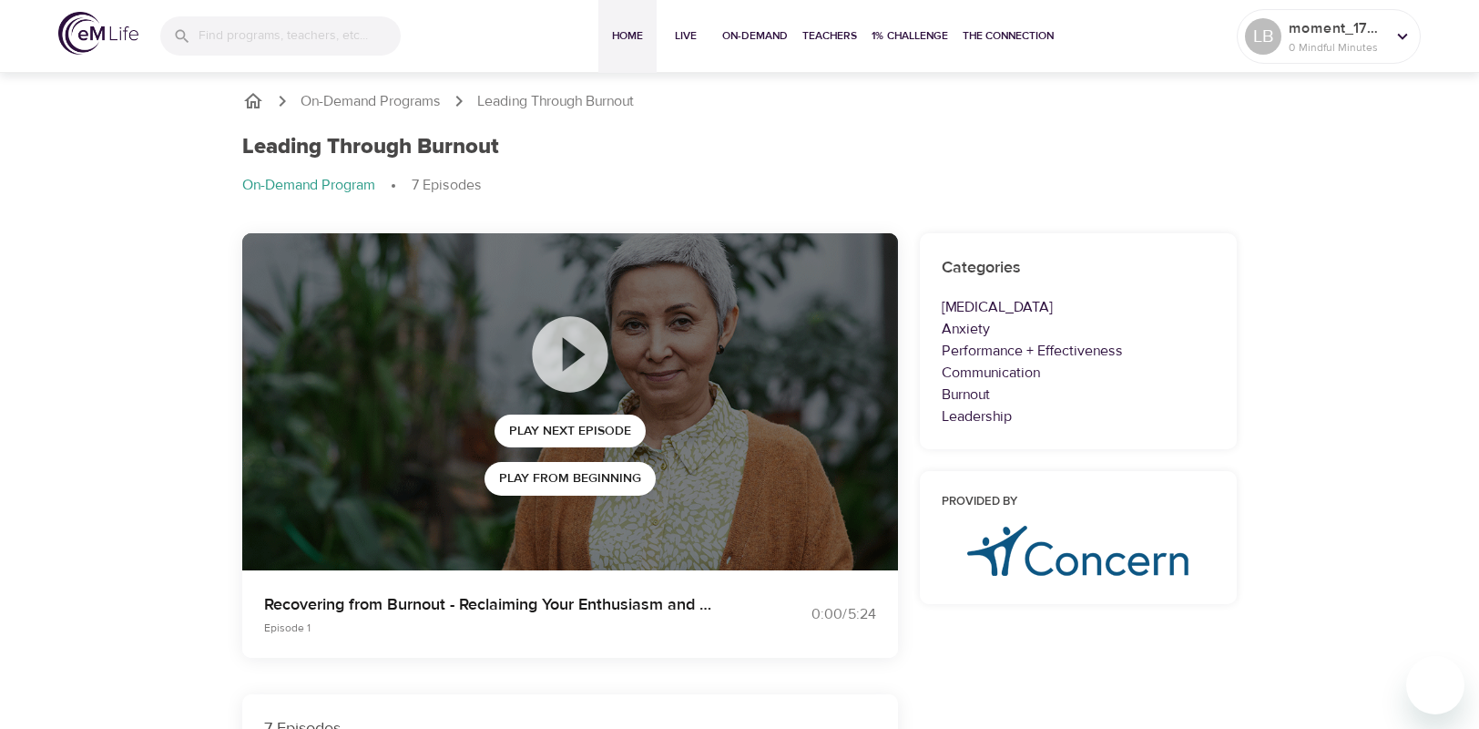
click at [629, 37] on span "Home" at bounding box center [628, 35] width 44 height 19
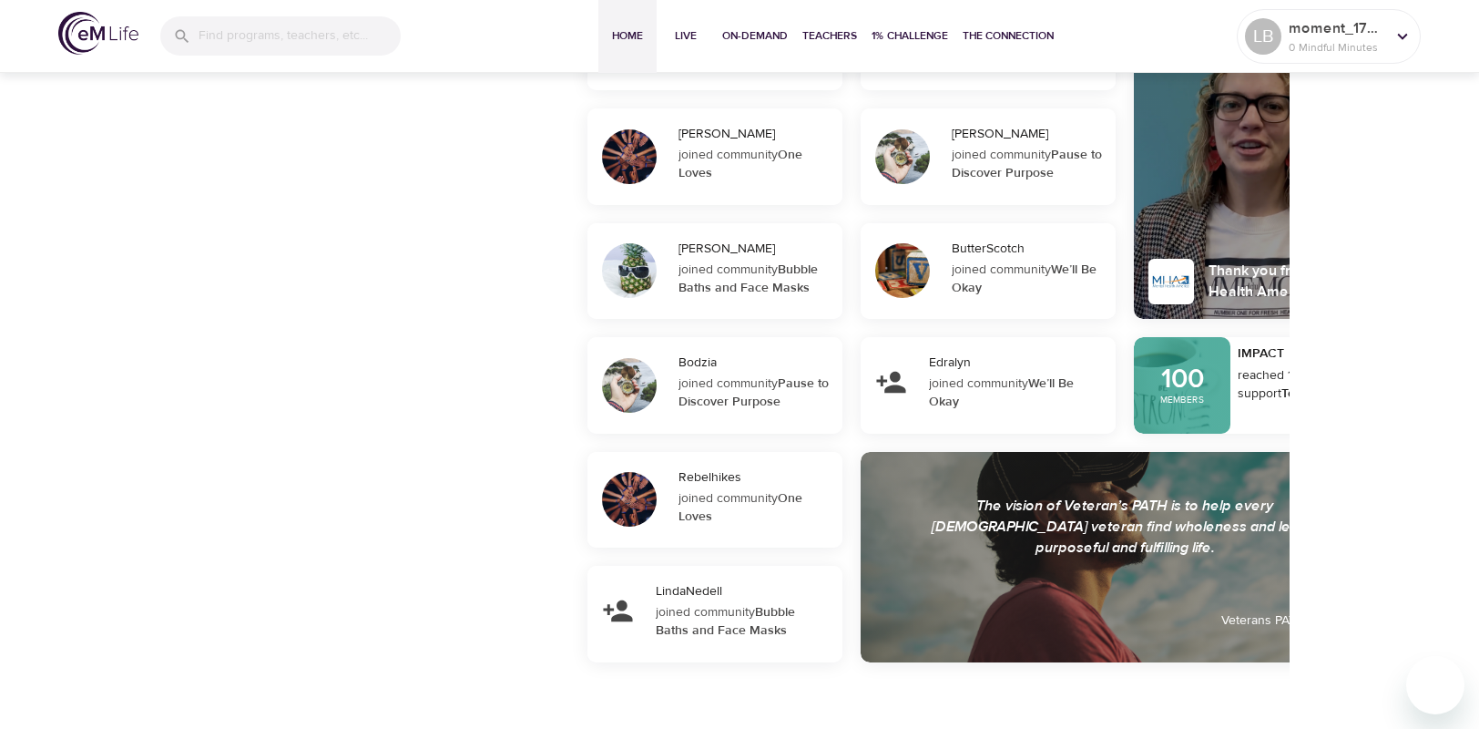
scroll to position [1549, 0]
